Goal: Task Accomplishment & Management: Manage account settings

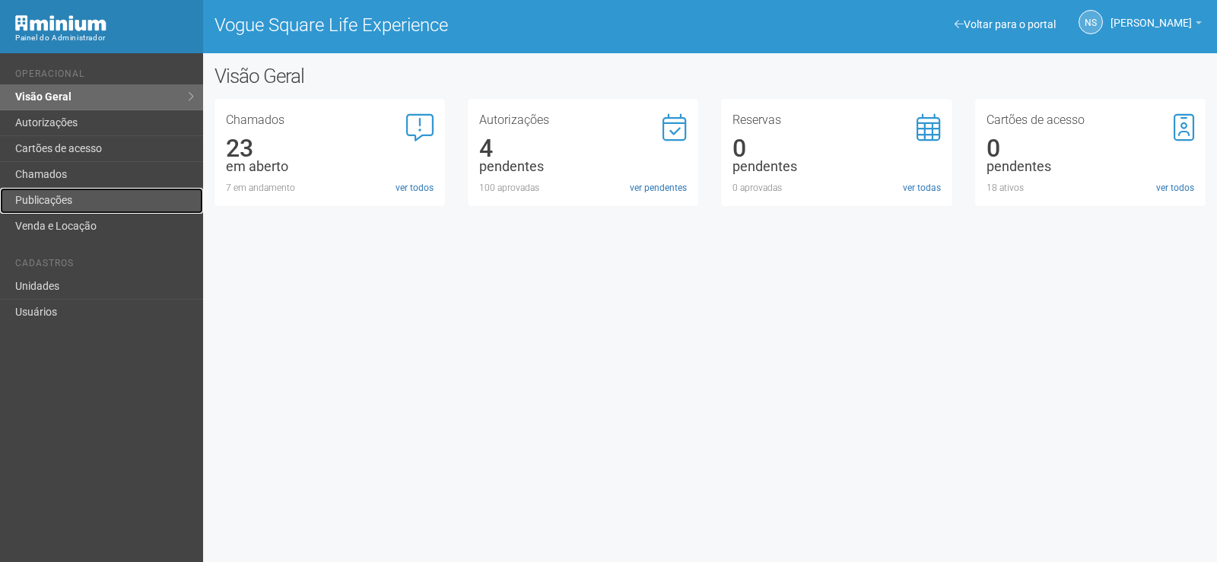
click at [83, 200] on link "Publicações" at bounding box center [101, 201] width 203 height 26
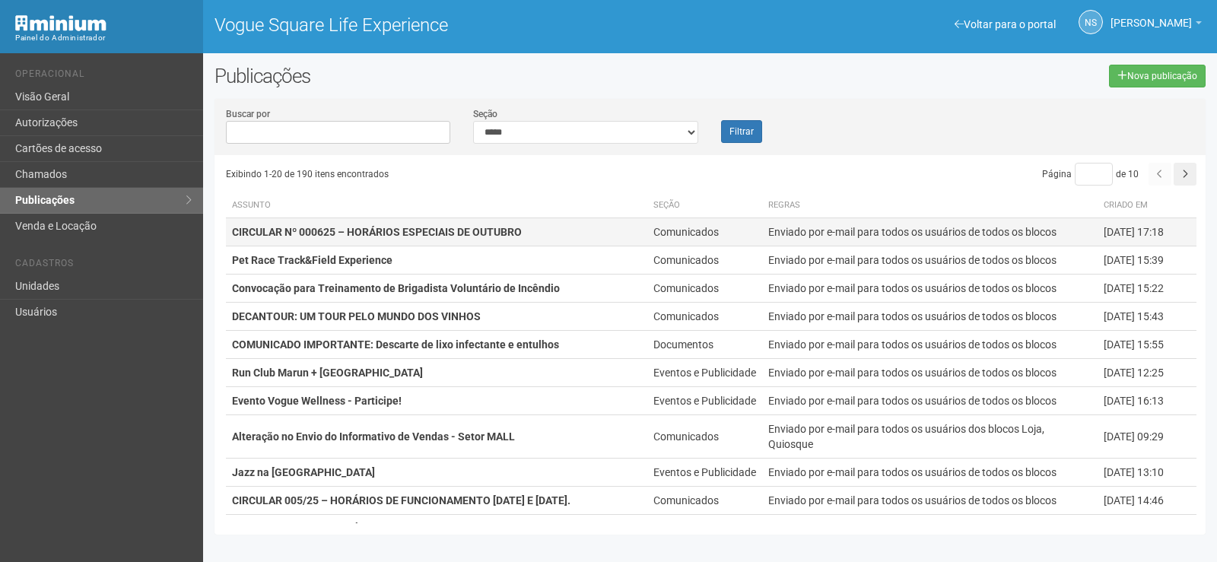
click at [488, 237] on strong "CIRCULAR Nº 000625 – HORÁRIOS ESPECIAIS DE OUTUBRO" at bounding box center [377, 232] width 290 height 12
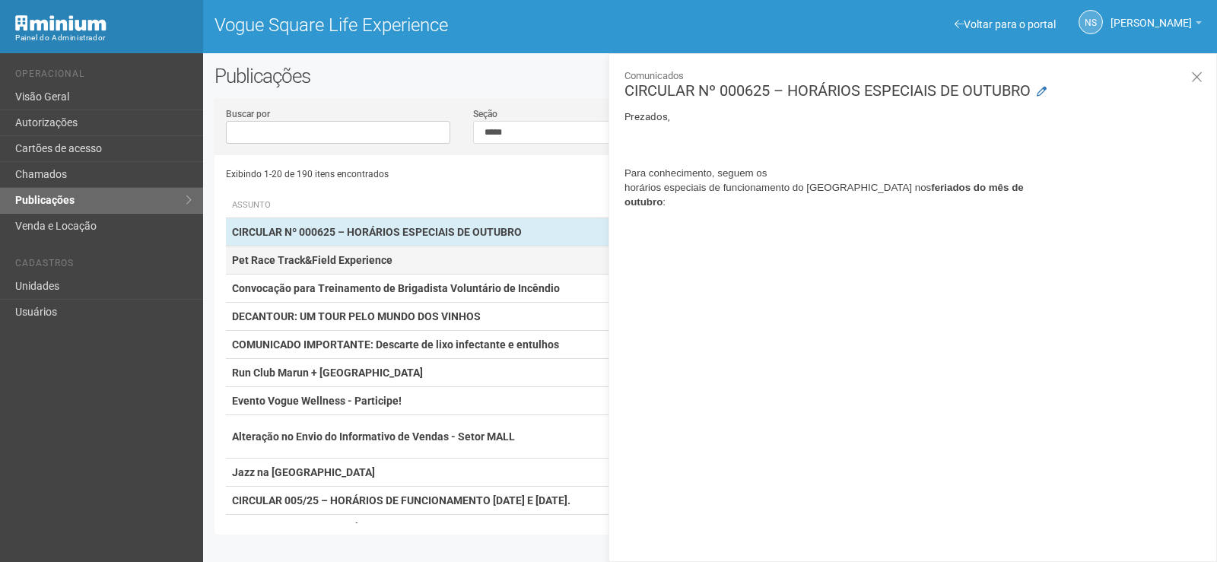
click at [500, 271] on td "Pet Race Track&Field Experience" at bounding box center [437, 260] width 422 height 28
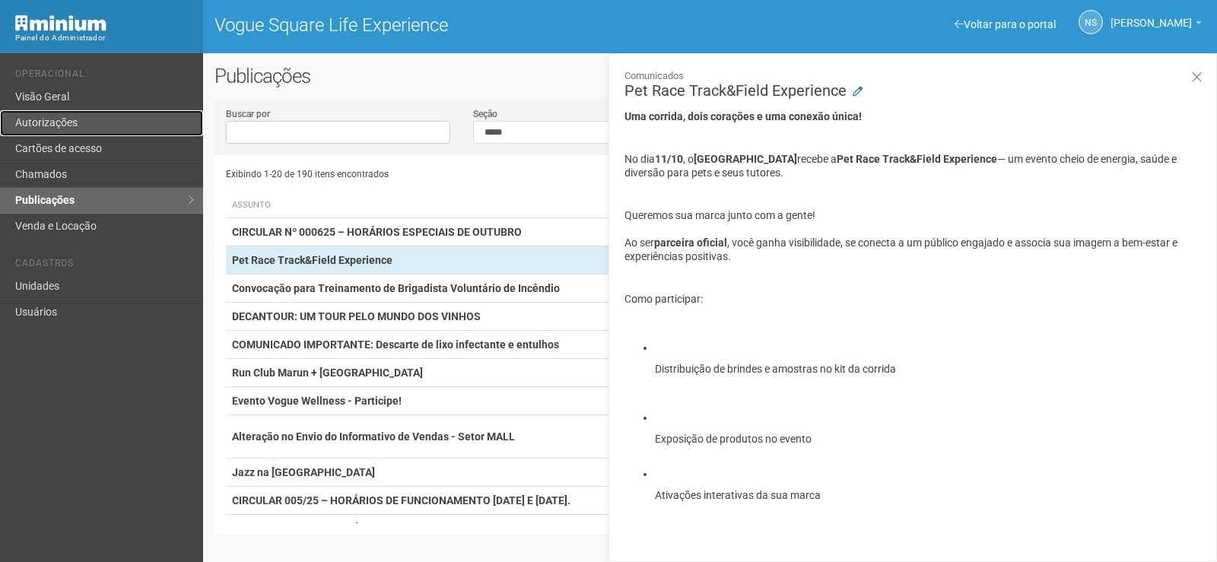
click at [100, 124] on link "Autorizações" at bounding box center [101, 123] width 203 height 26
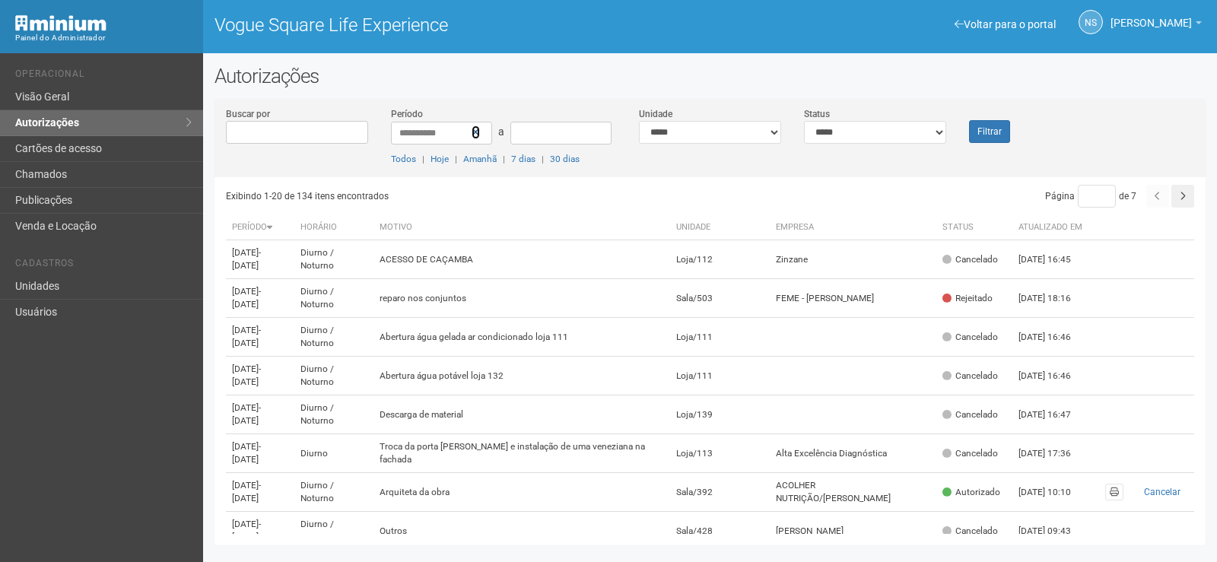
click at [472, 132] on icon at bounding box center [476, 132] width 8 height 11
